Goal: Task Accomplishment & Management: Manage account settings

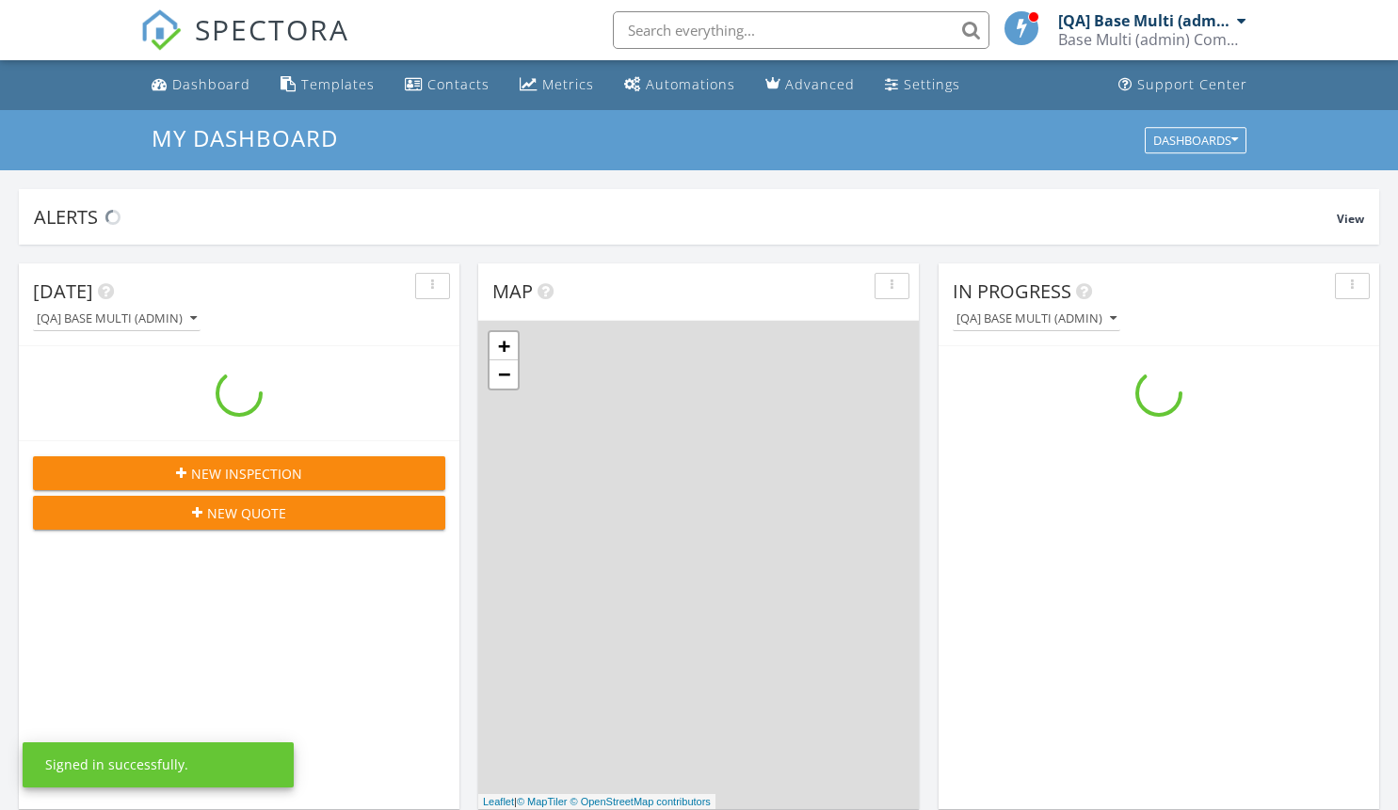
scroll to position [1742, 1427]
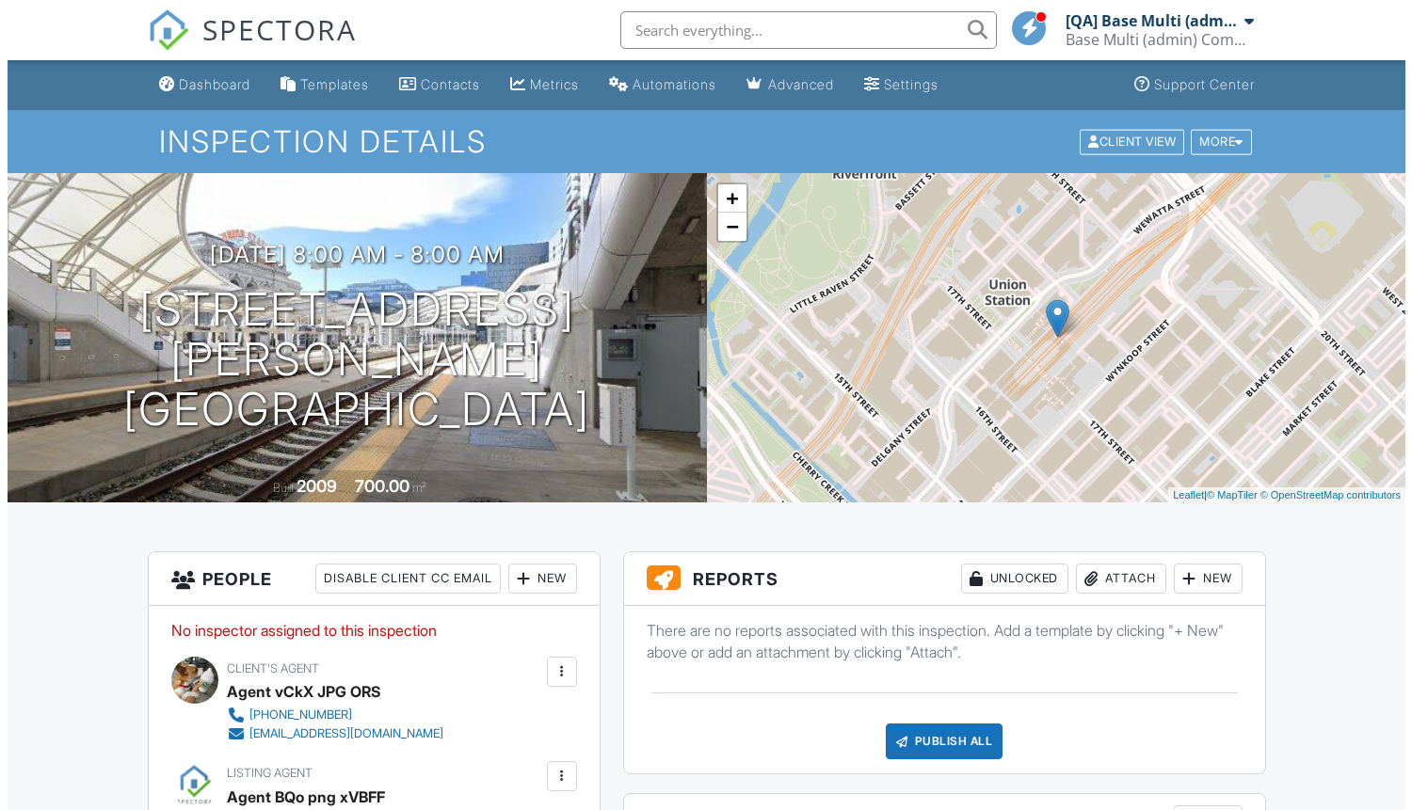
scroll to position [41, 0]
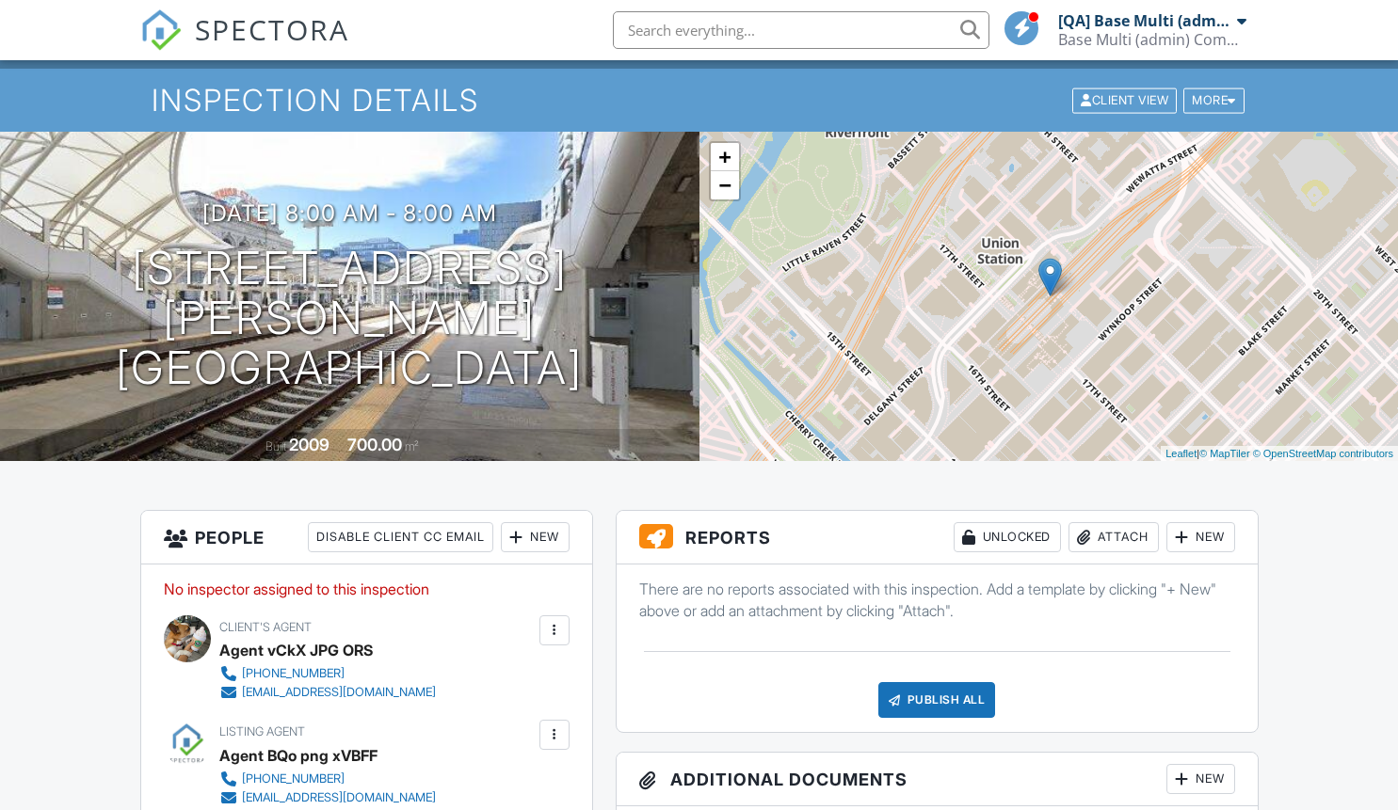
click at [1210, 100] on div "More" at bounding box center [1213, 100] width 61 height 25
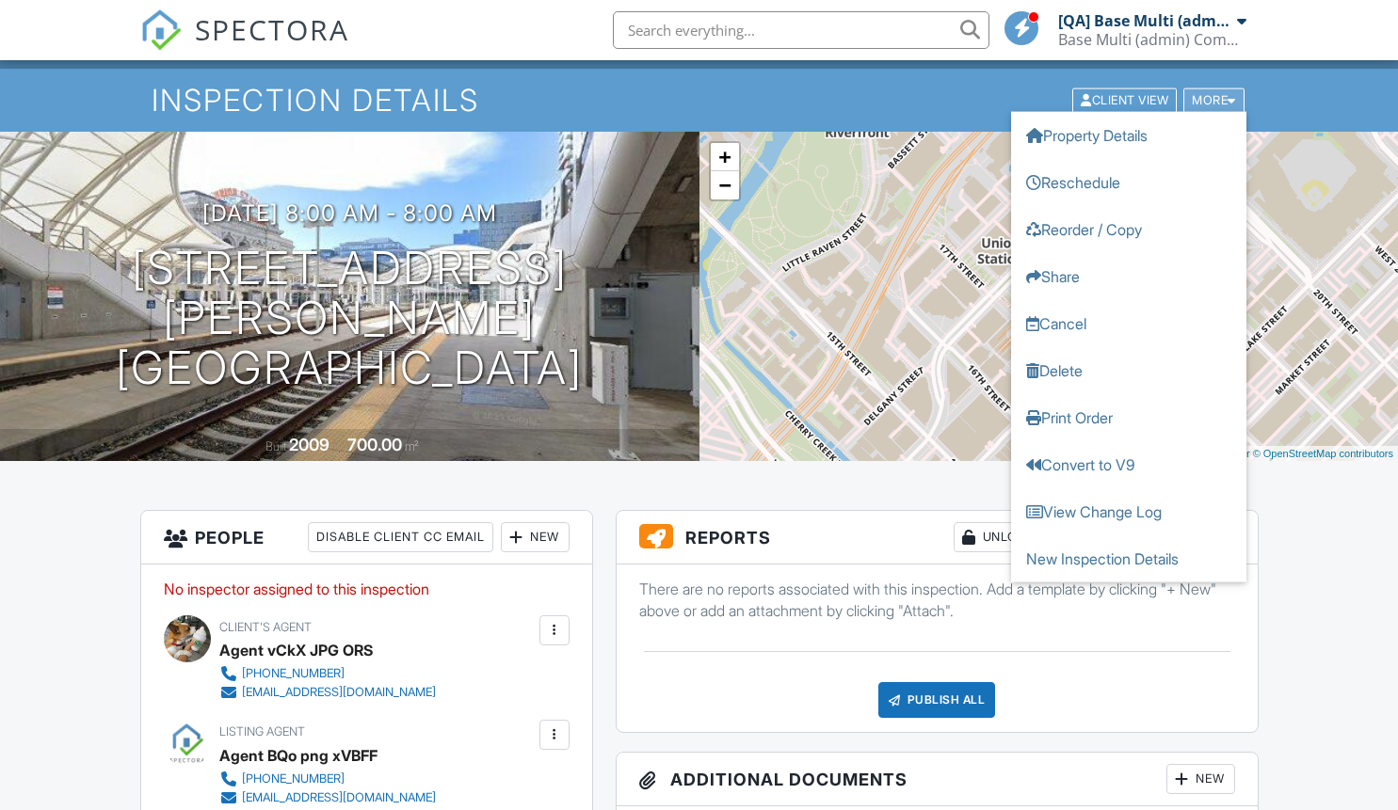
click at [1128, 370] on link "Delete" at bounding box center [1128, 369] width 235 height 47
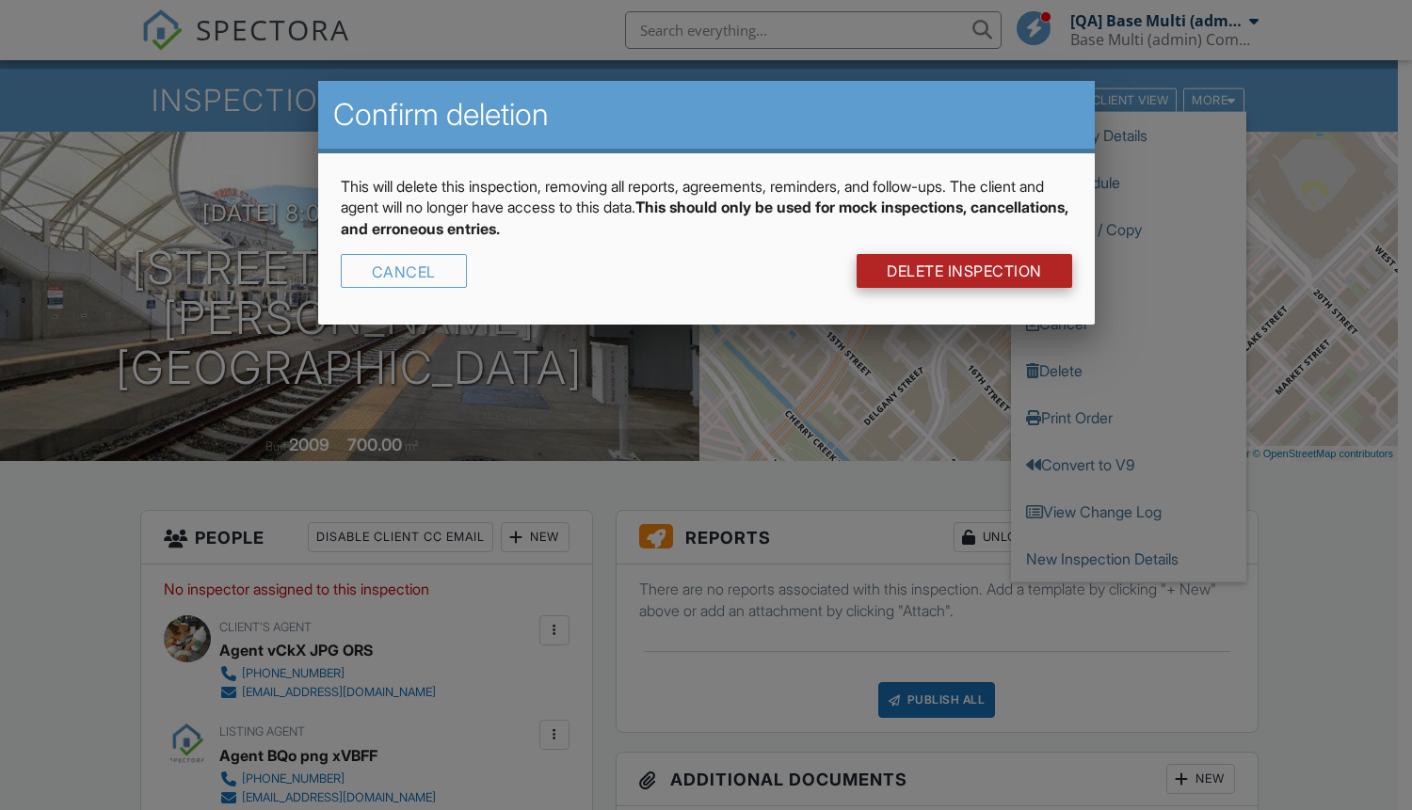
click at [962, 271] on link "DELETE Inspection" at bounding box center [965, 271] width 216 height 34
